Goal: Task Accomplishment & Management: Use online tool/utility

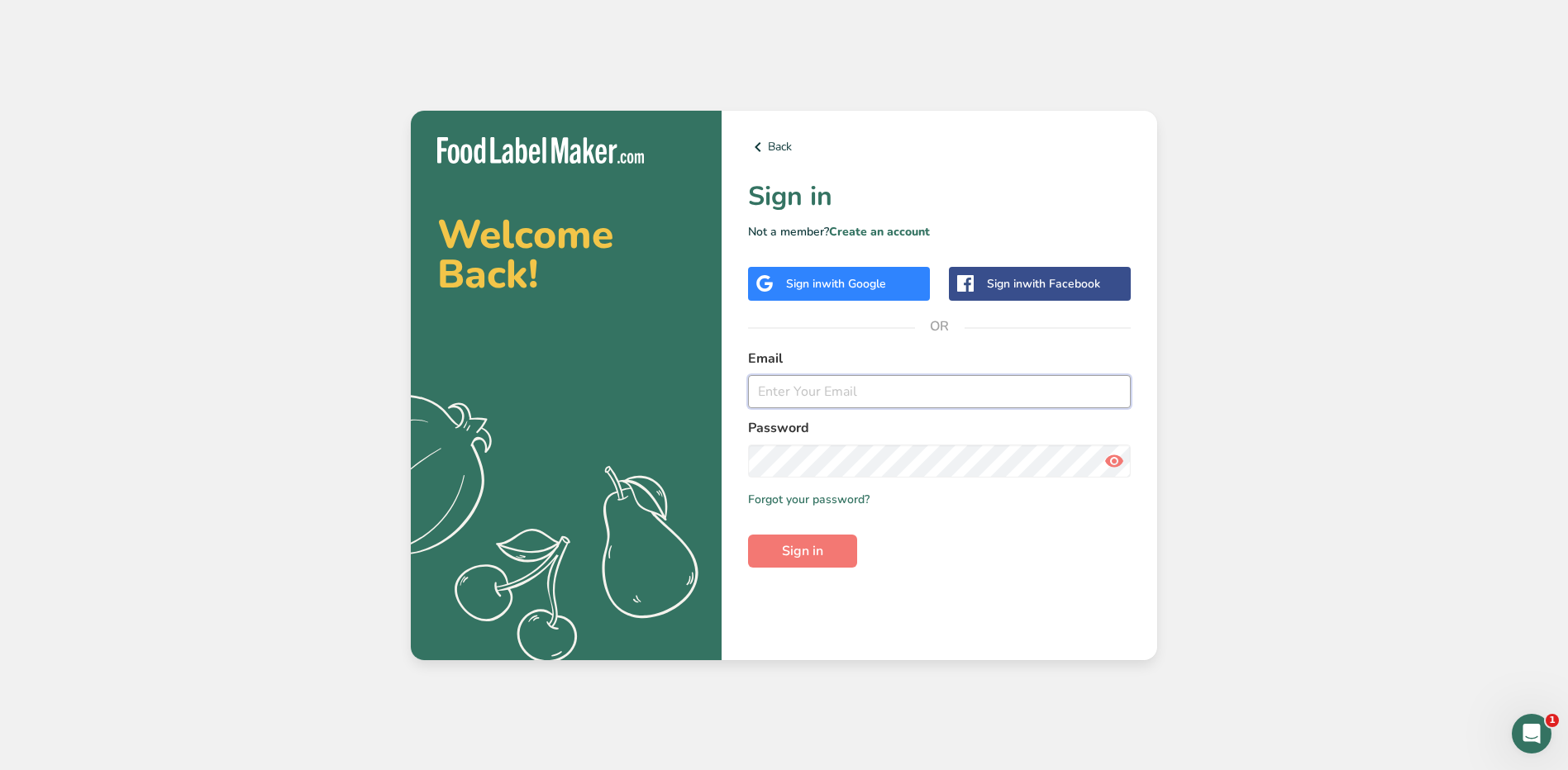
click at [792, 388] on input "email" at bounding box center [938, 392] width 383 height 33
type input "jhael.carrillo@stonybrookmedicine.edu"
click at [747, 534] on button "Sign in" at bounding box center [801, 551] width 109 height 33
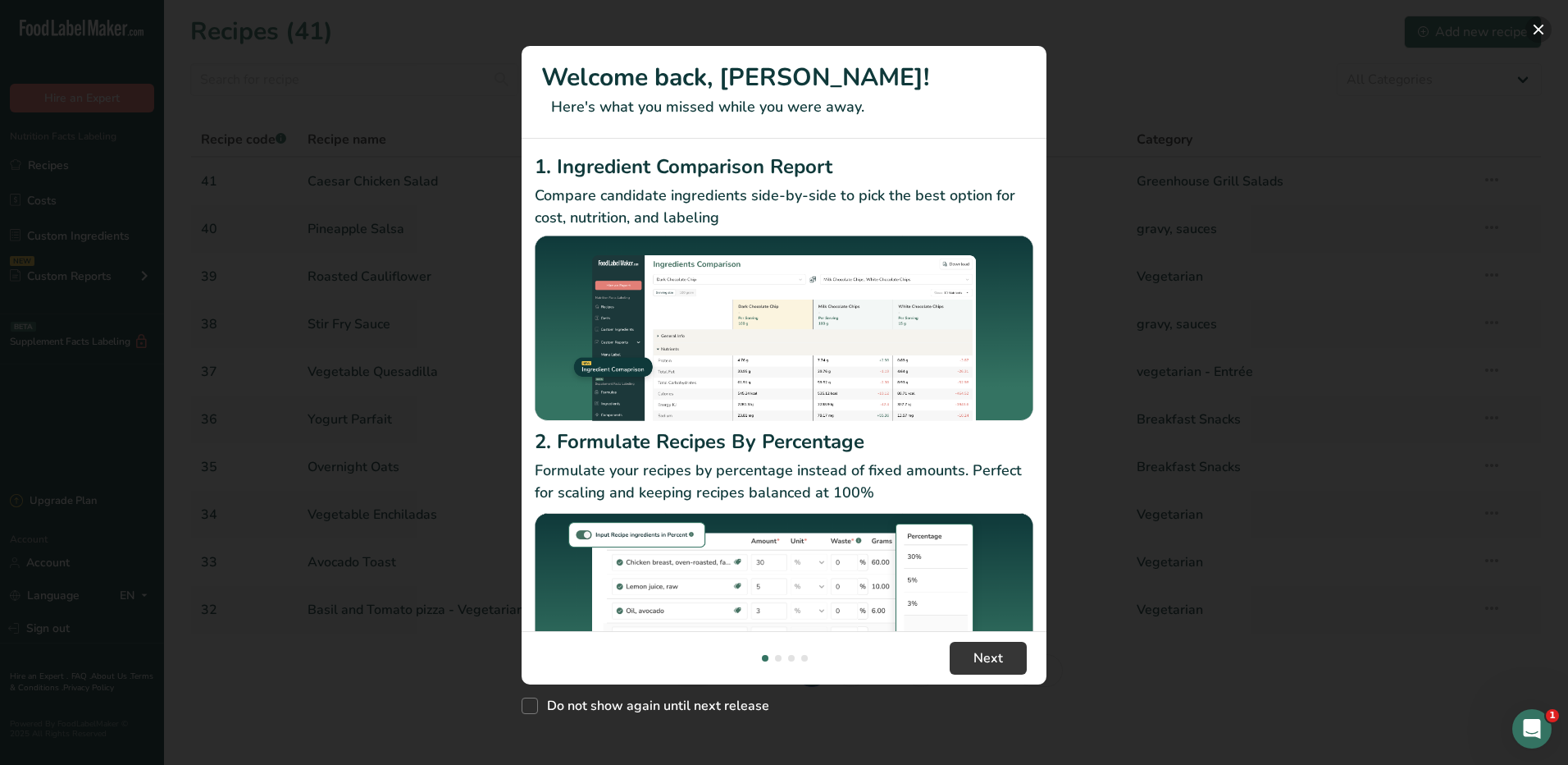
click at [1536, 27] on button "New Features" at bounding box center [1538, 29] width 26 height 26
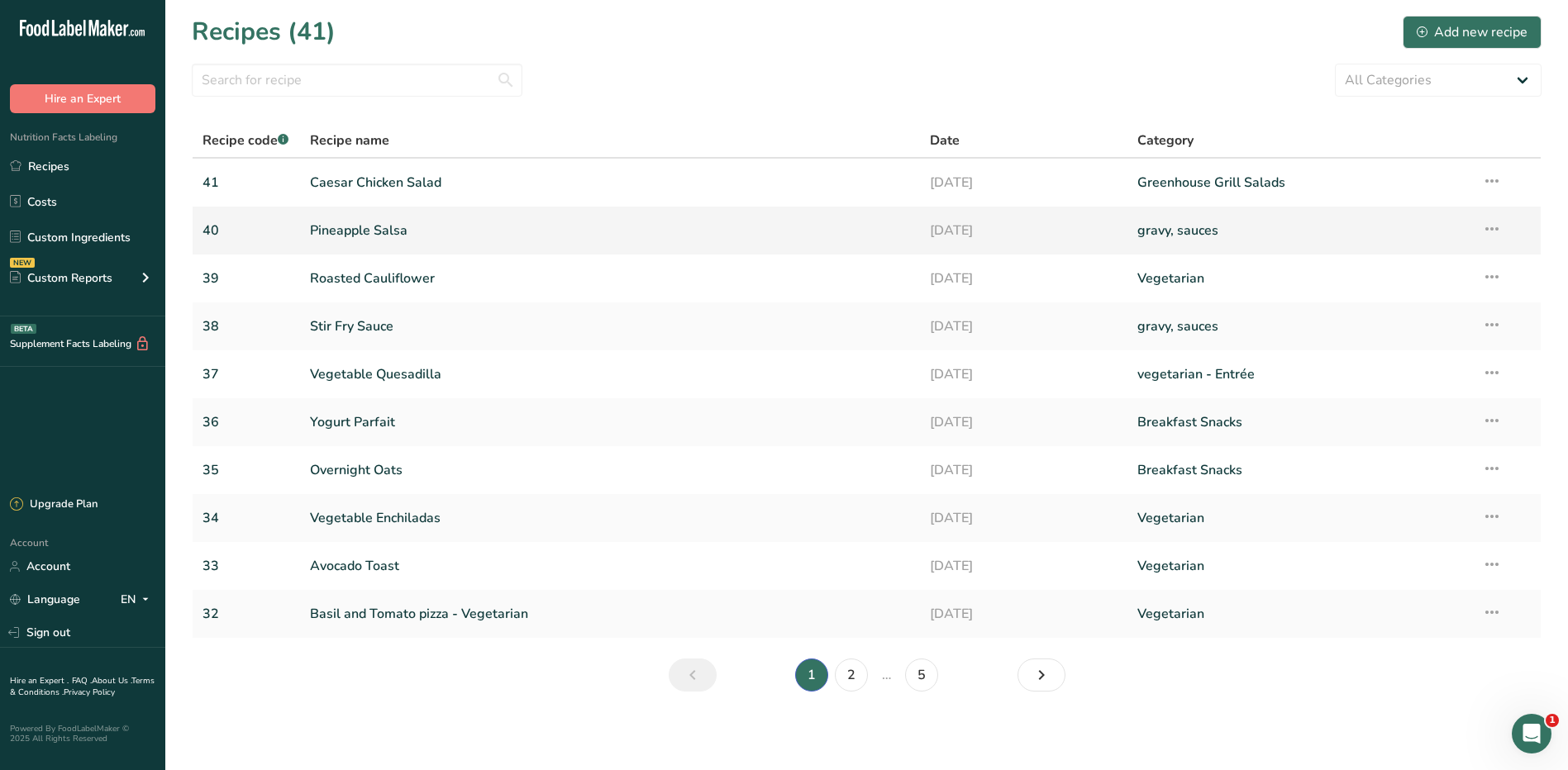
click at [376, 221] on link "Pineapple Salsa" at bounding box center [609, 230] width 600 height 35
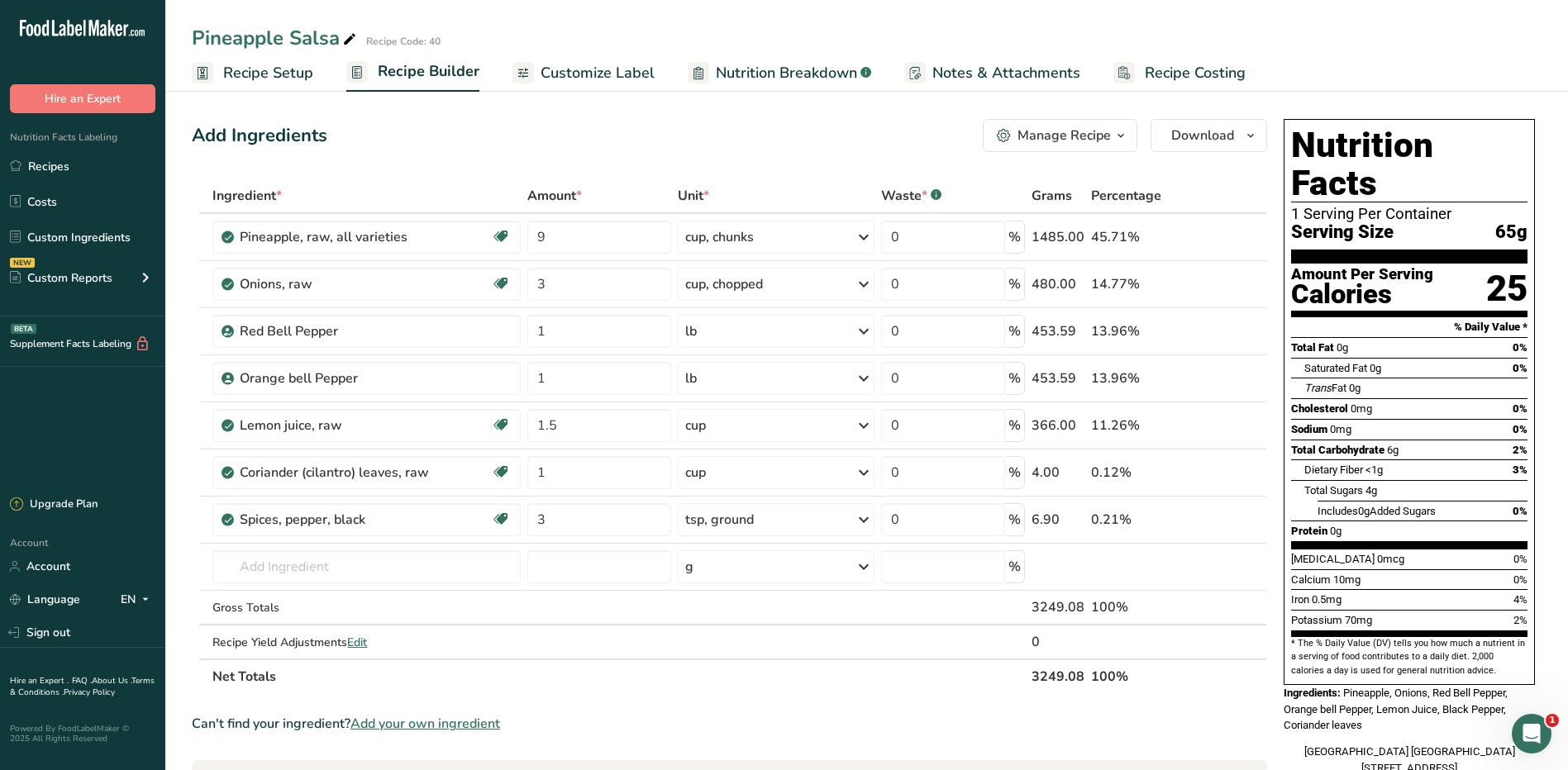
click at [1094, 141] on div "Manage Recipe" at bounding box center [1064, 135] width 93 height 20
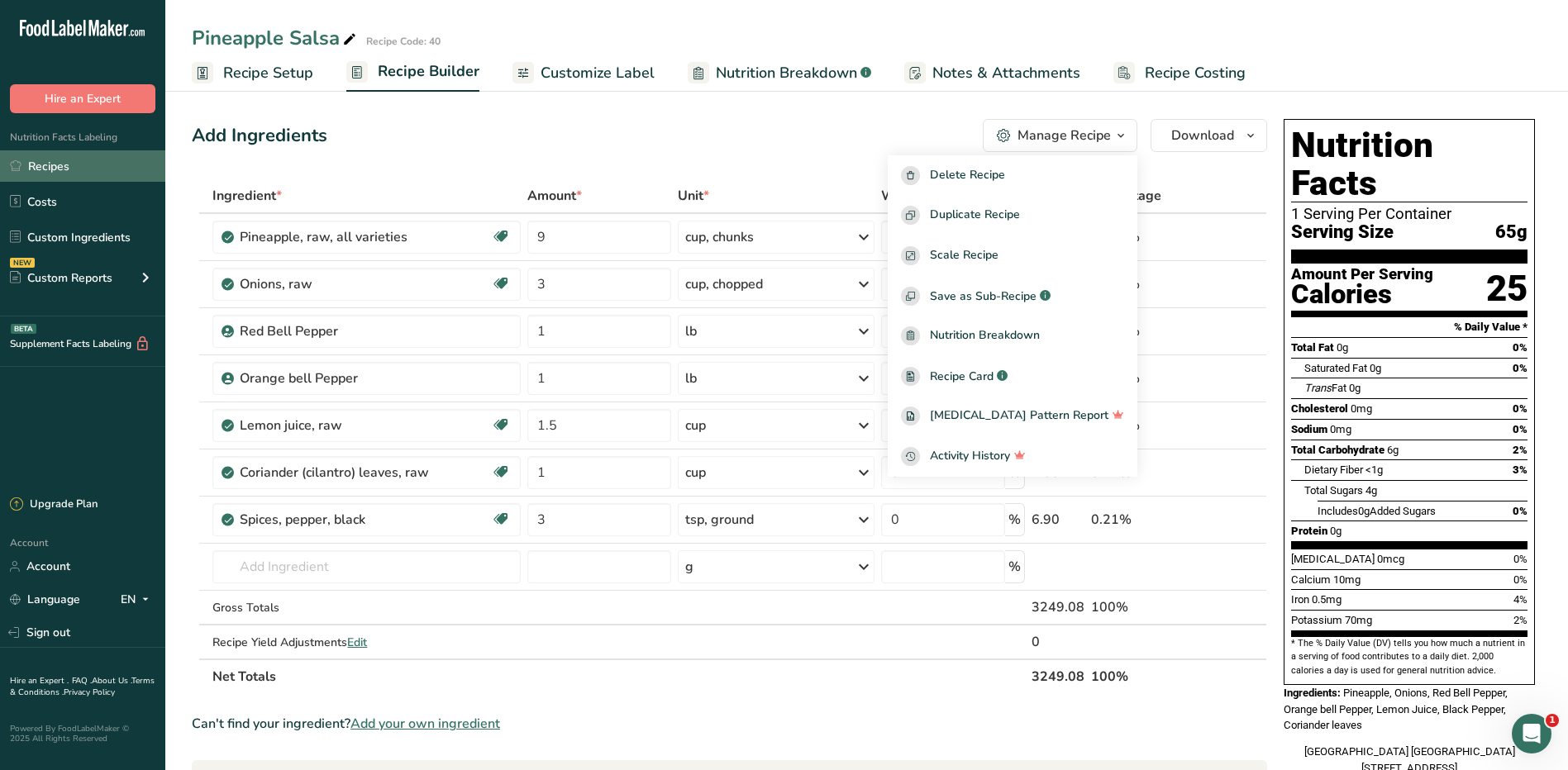
click at [67, 169] on link "Recipes" at bounding box center [82, 166] width 165 height 31
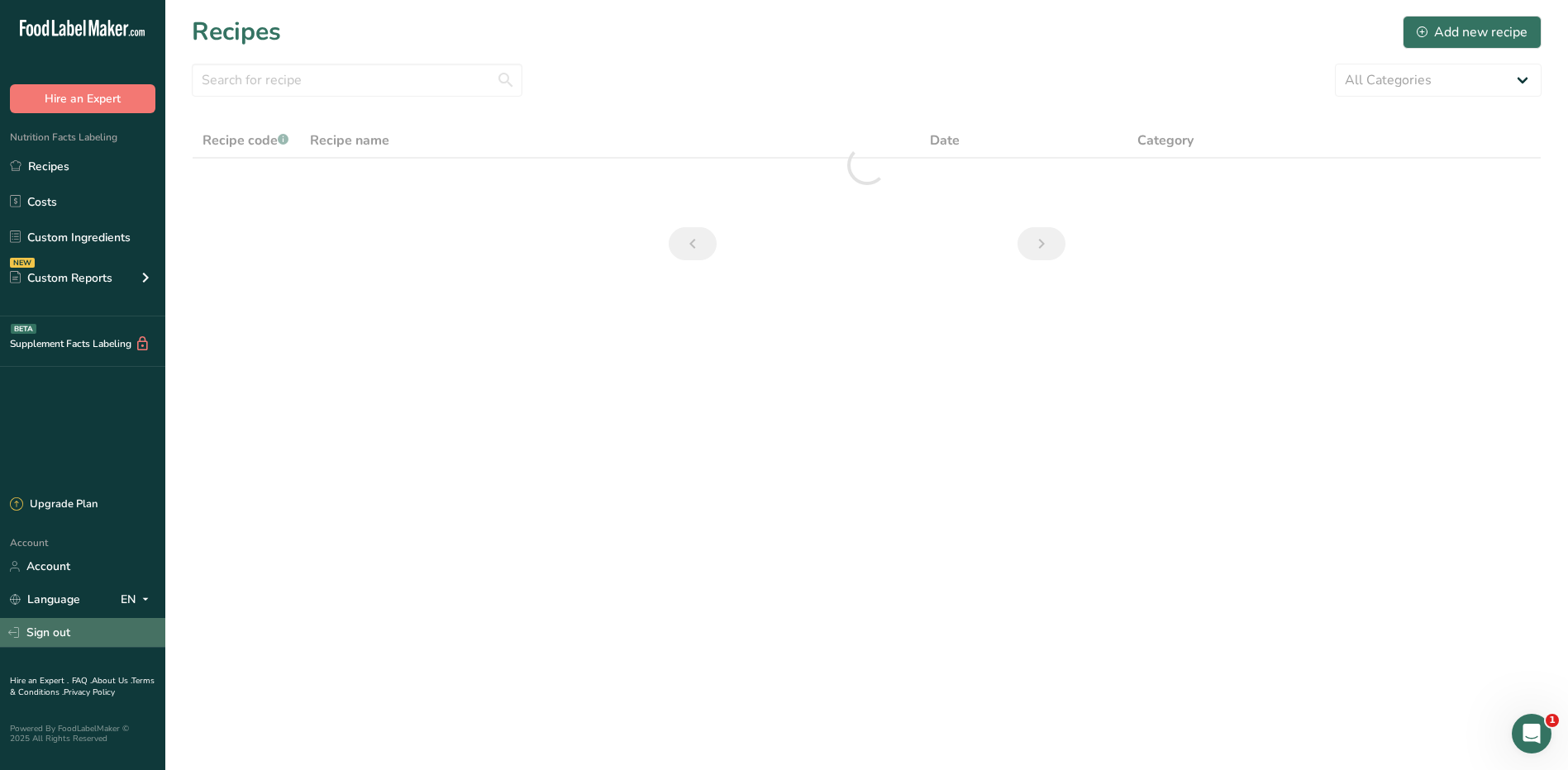
click at [52, 631] on link "Sign out" at bounding box center [82, 632] width 165 height 29
